Goal: Use online tool/utility: Utilize a website feature to perform a specific function

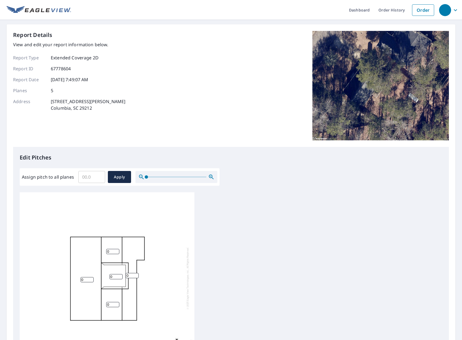
click at [87, 176] on input "Assign pitch to all planes" at bounding box center [91, 176] width 27 height 15
type input "1"
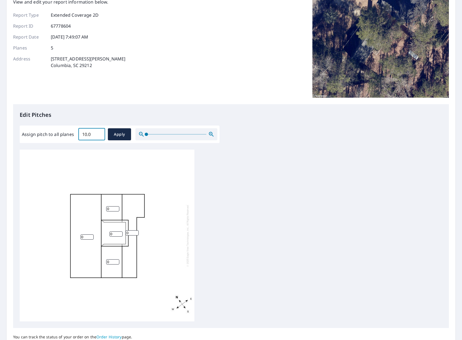
scroll to position [62, 0]
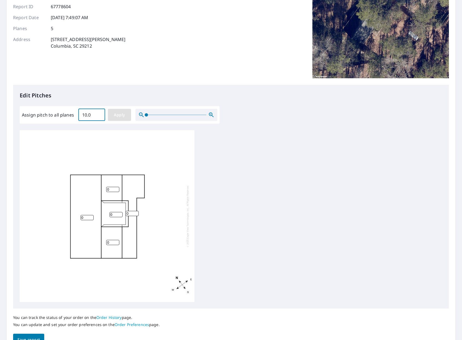
type input "10.0"
click at [117, 119] on button "Apply" at bounding box center [119, 115] width 23 height 12
type input "10.0"
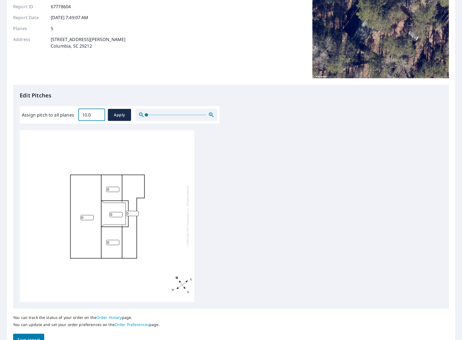
type input "10.0"
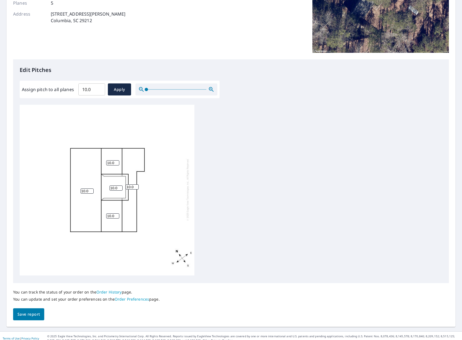
scroll to position [93, 0]
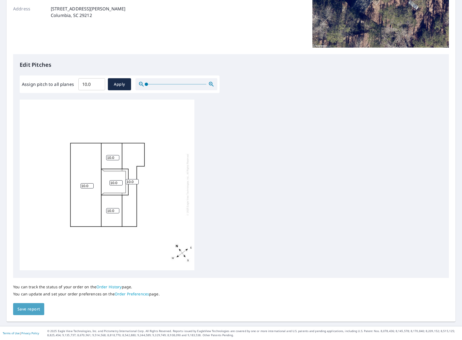
click at [34, 314] on button "Save report" at bounding box center [28, 309] width 31 height 12
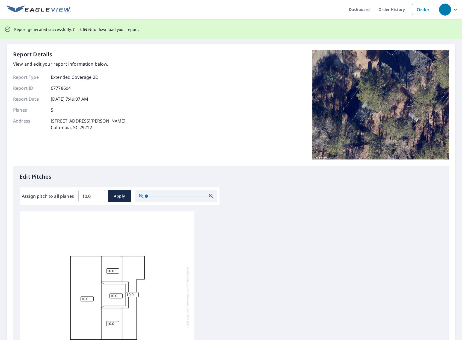
scroll to position [0, 0]
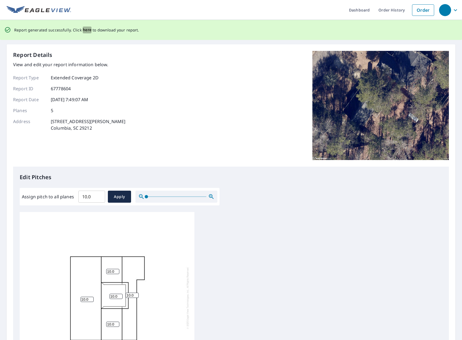
click at [87, 31] on span "here" at bounding box center [87, 29] width 9 height 7
